Goal: Task Accomplishment & Management: Manage account settings

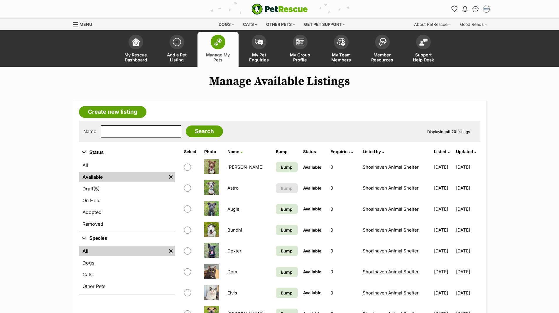
scroll to position [59, 0]
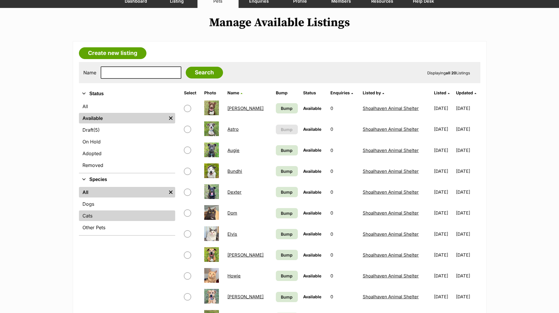
click at [85, 214] on link "Cats" at bounding box center [127, 215] width 96 height 11
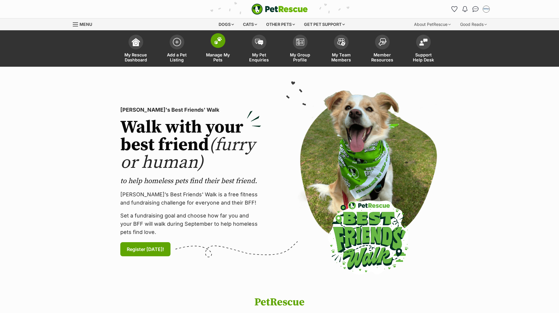
click at [224, 56] on span "Manage My Pets" at bounding box center [218, 57] width 26 height 10
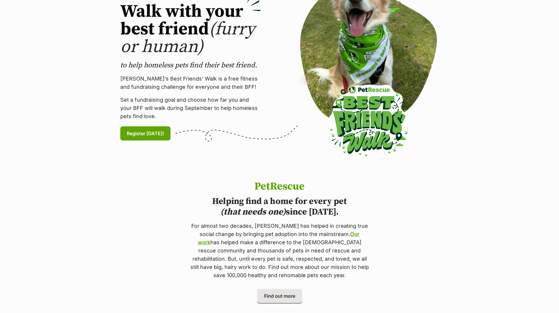
scroll to position [117, 0]
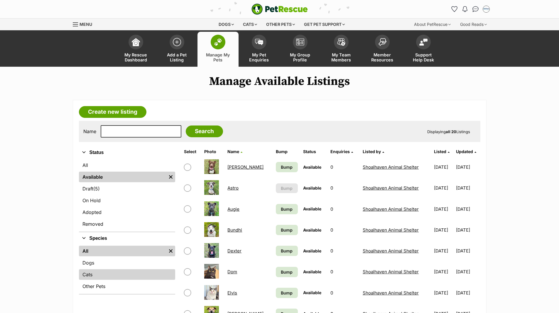
click at [97, 273] on link "Cats" at bounding box center [127, 274] width 96 height 11
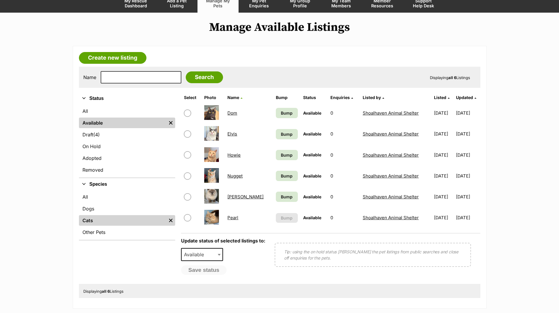
scroll to position [59, 0]
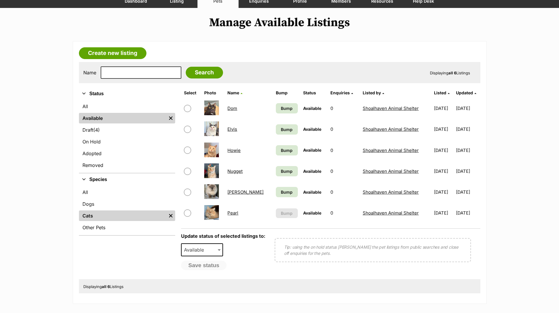
click at [235, 213] on link "Pearl" at bounding box center [232, 213] width 11 height 6
click at [234, 191] on link "Ola" at bounding box center [245, 192] width 36 height 6
click at [86, 131] on link "Draft (4) Items" at bounding box center [127, 129] width 96 height 11
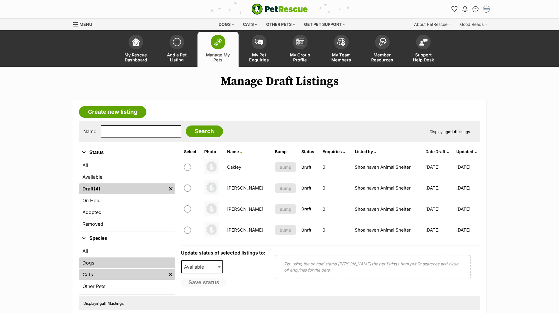
click at [87, 262] on link "Dogs" at bounding box center [127, 262] width 96 height 11
